Goal: Information Seeking & Learning: Learn about a topic

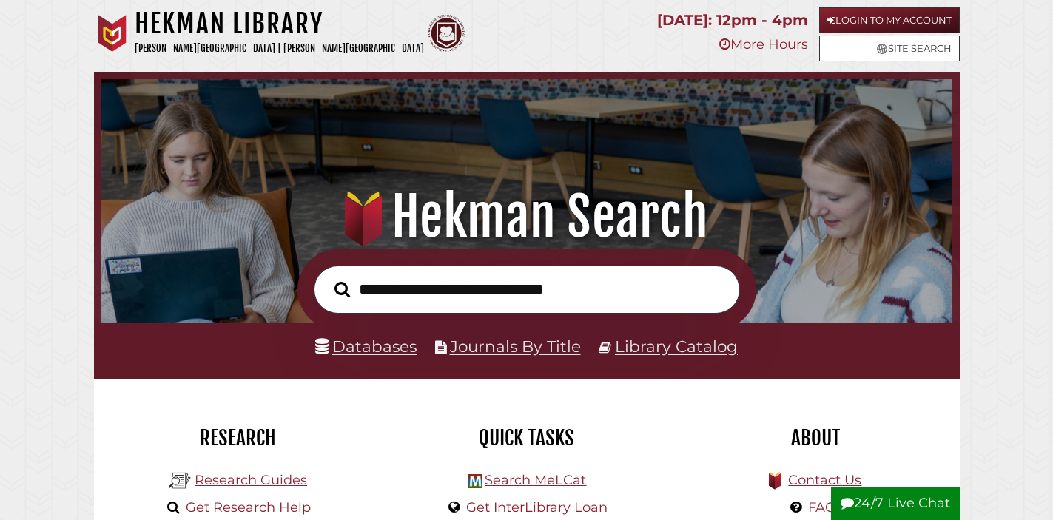
click at [403, 286] on input "text" at bounding box center [527, 290] width 426 height 48
type input "**********"
click at [327, 278] on button "Search" at bounding box center [342, 290] width 30 height 24
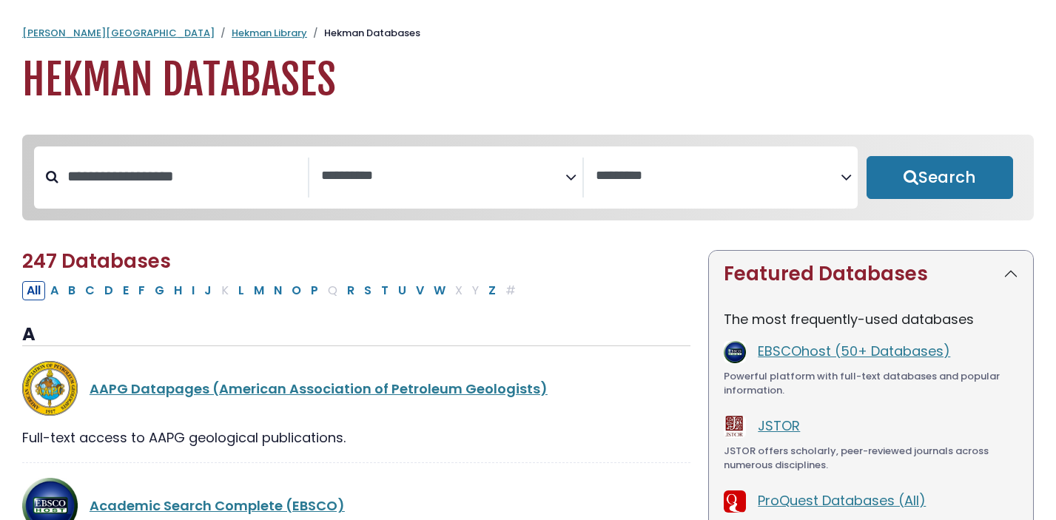
select select "Database Subject Filter"
select select "Database Vendors Filter"
click at [125, 295] on button "E" at bounding box center [125, 290] width 15 height 19
select select "Database Subject Filter"
select select "Database Vendors Filter"
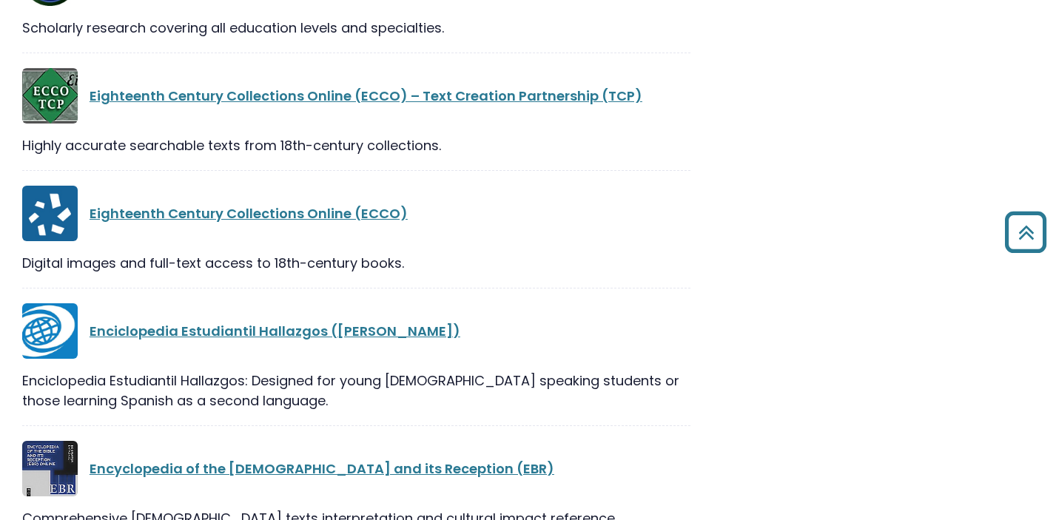
scroll to position [2529, 0]
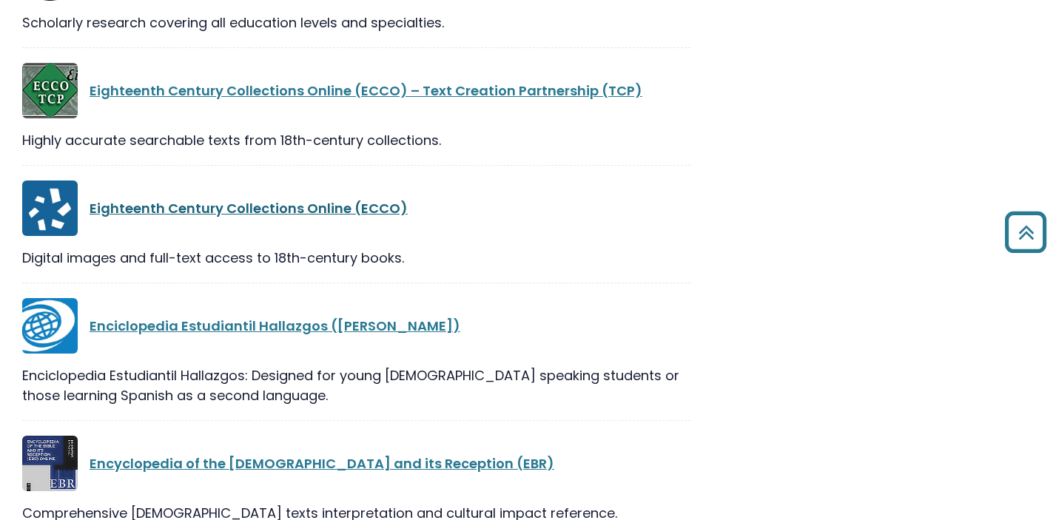
click at [278, 199] on link "Eighteenth Century Collections Online (ECCO)" at bounding box center [249, 208] width 318 height 19
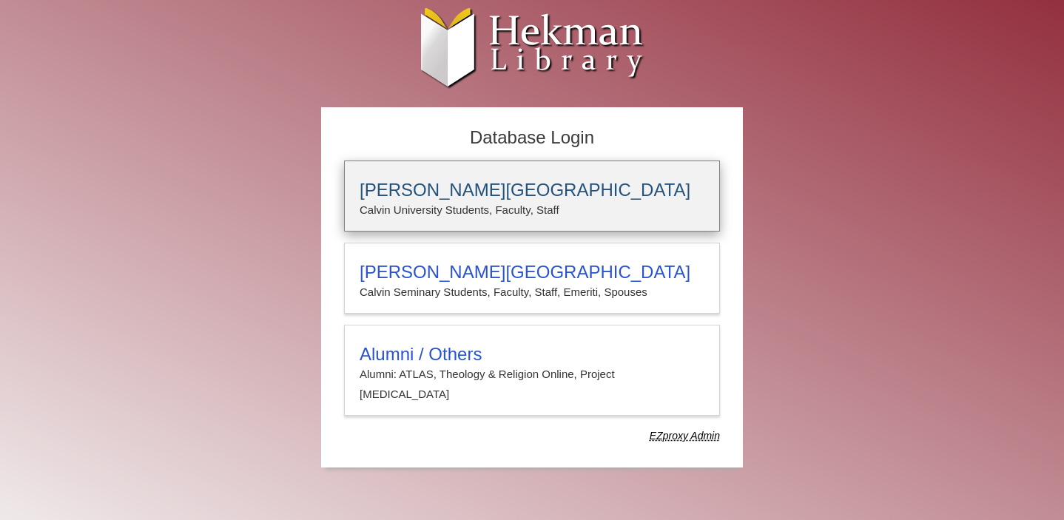
type input "****"
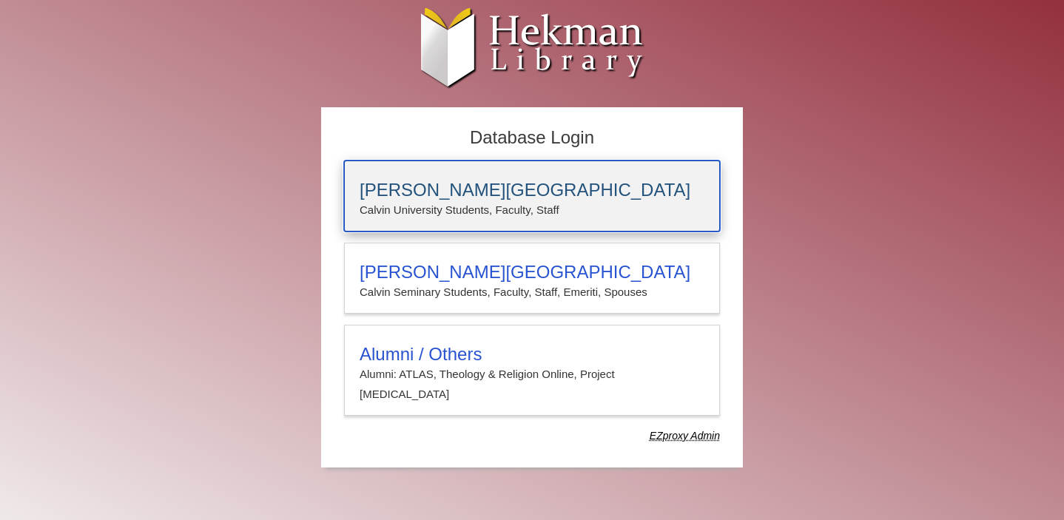
click at [494, 206] on p "Calvin University Students, Faculty, Staff" at bounding box center [532, 210] width 345 height 19
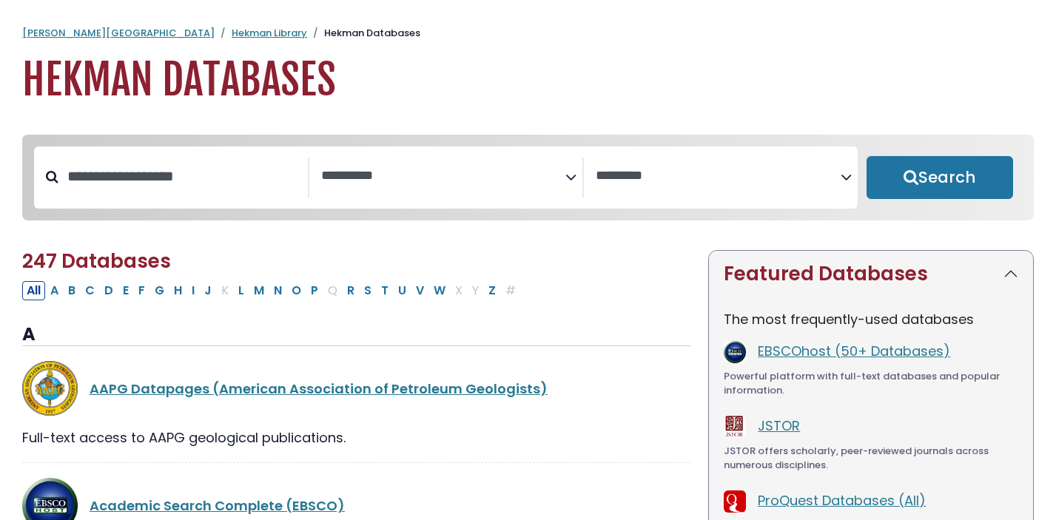
select select "Database Subject Filter"
select select "Database Vendors Filter"
click at [128, 295] on button "E" at bounding box center [125, 290] width 15 height 19
select select "Database Subject Filter"
select select "Database Vendors Filter"
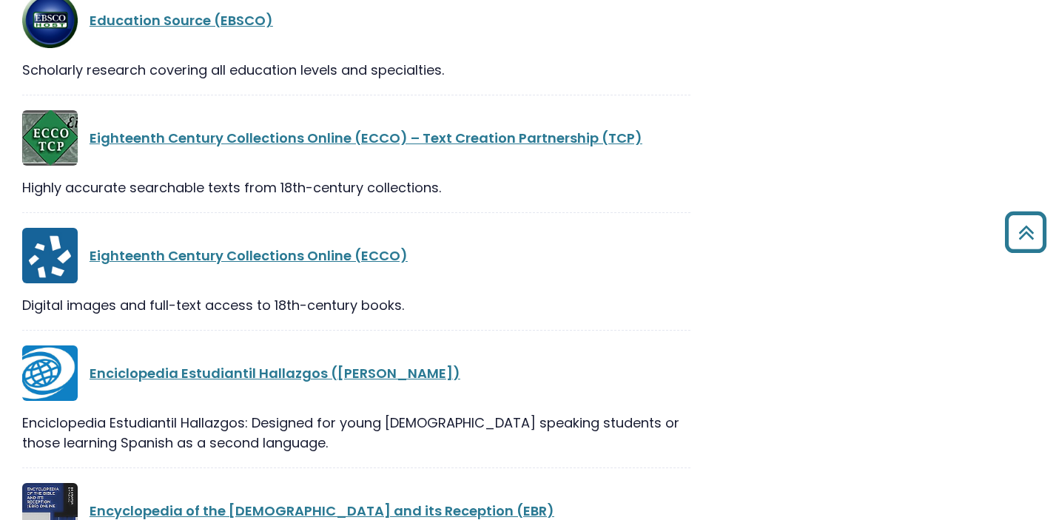
scroll to position [2479, 0]
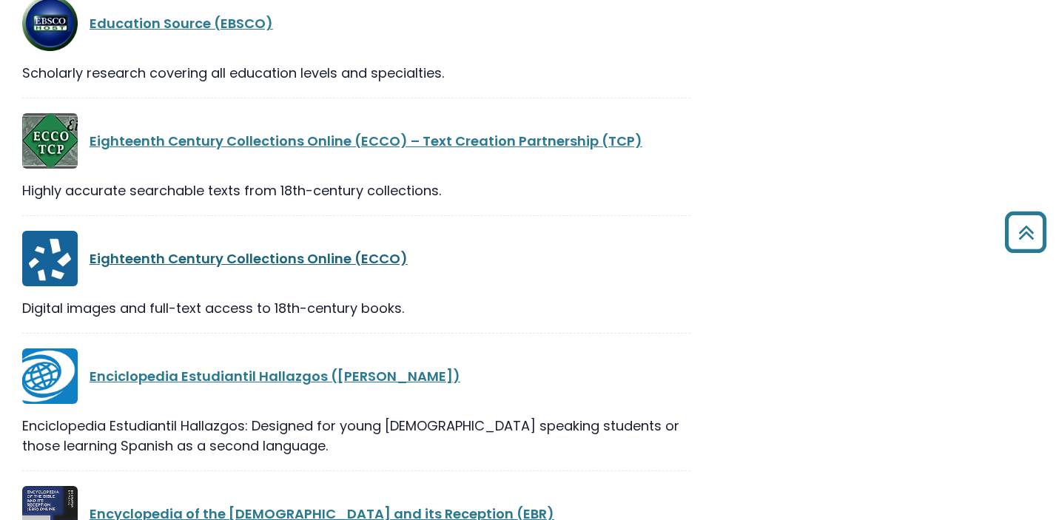
click at [252, 249] on link "Eighteenth Century Collections Online (ECCO)" at bounding box center [249, 258] width 318 height 19
